Goal: Transaction & Acquisition: Purchase product/service

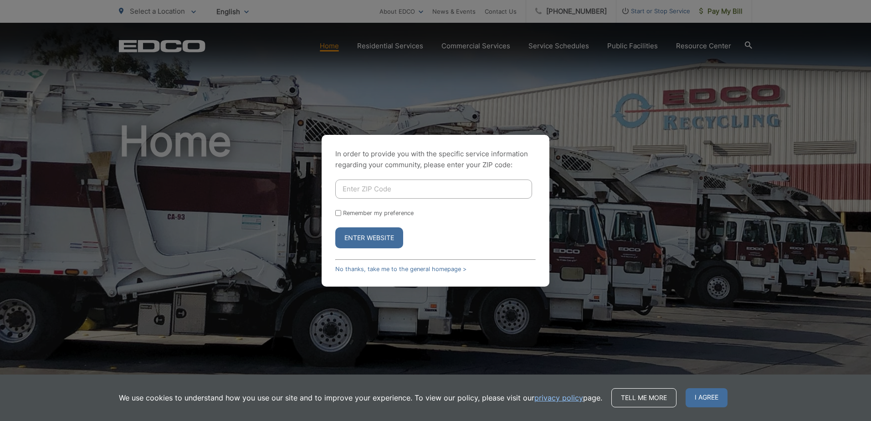
click at [365, 192] on input "Enter ZIP Code" at bounding box center [433, 188] width 197 height 19
type input "92116"
click at [368, 236] on button "Enter Website" at bounding box center [369, 237] width 68 height 21
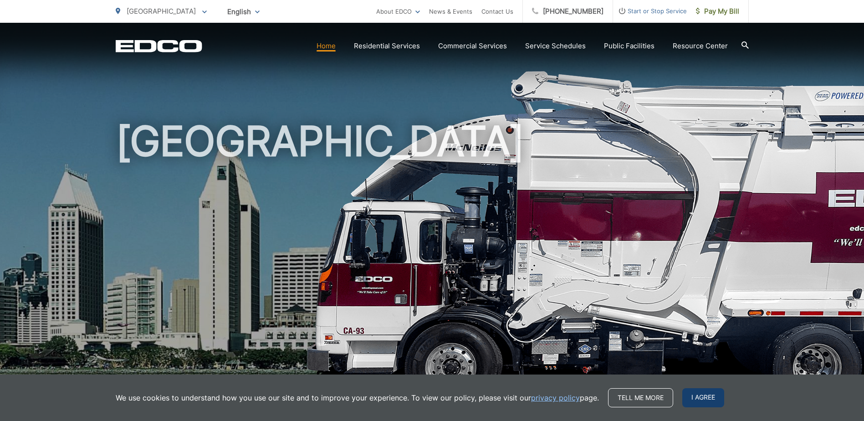
click at [717, 395] on span "I agree" at bounding box center [703, 397] width 42 height 19
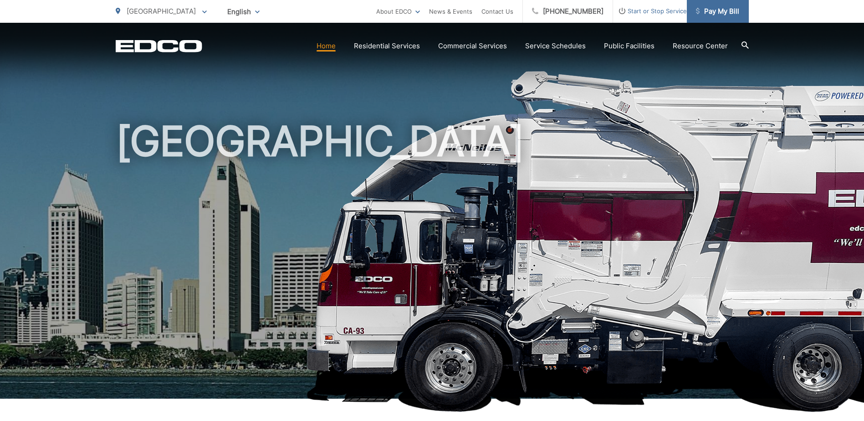
click at [718, 15] on span "Pay My Bill" at bounding box center [717, 11] width 43 height 11
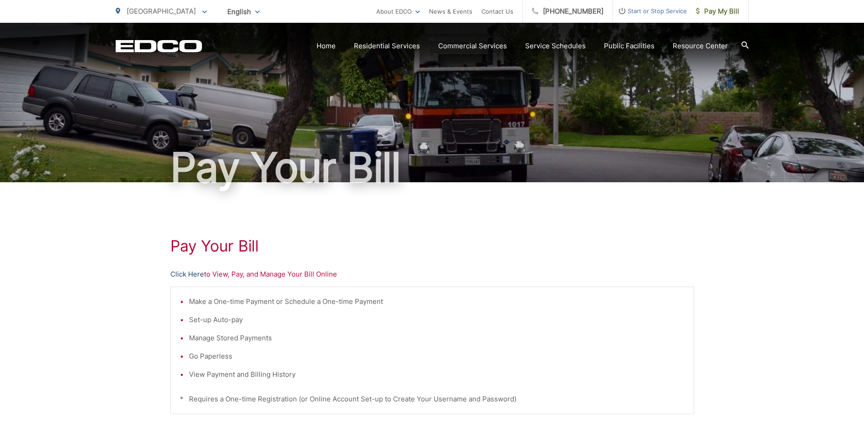
click at [191, 271] on link "Click Here" at bounding box center [187, 274] width 34 height 11
